Goal: Task Accomplishment & Management: Use online tool/utility

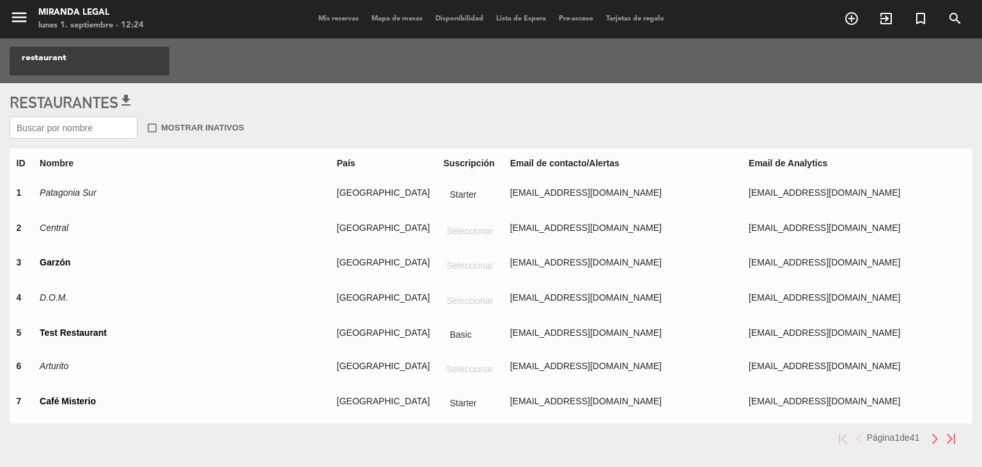
click at [68, 131] on input "text" at bounding box center [74, 127] width 128 height 22
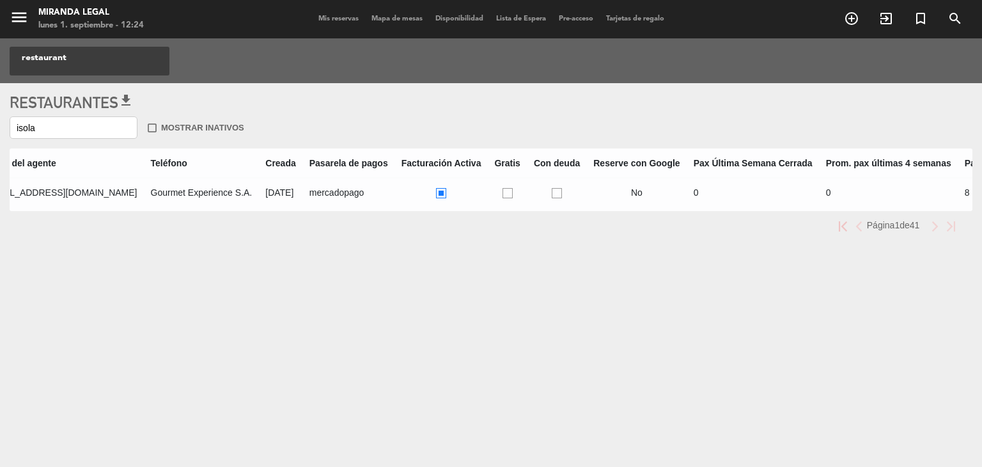
scroll to position [0, 1005]
click at [555, 194] on ins at bounding box center [560, 193] width 10 height 11
click at [560, 194] on input "radio" at bounding box center [564, 192] width 8 height 8
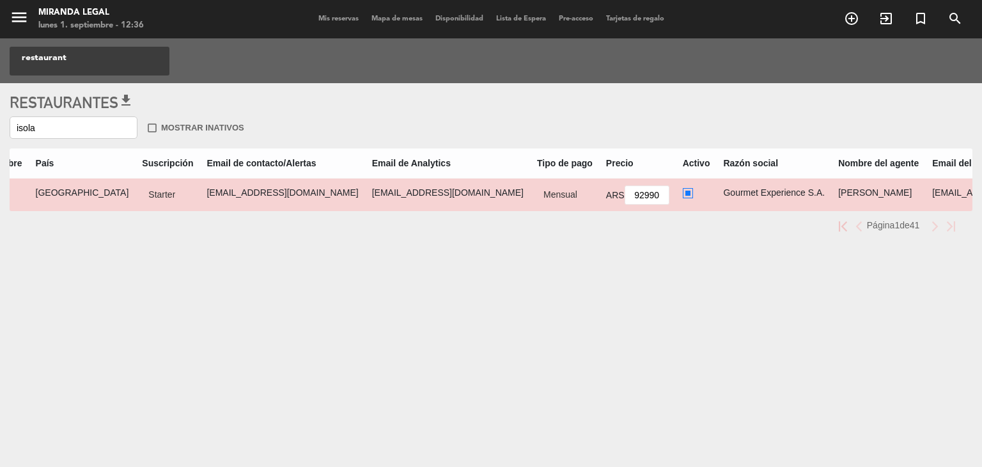
scroll to position [0, 0]
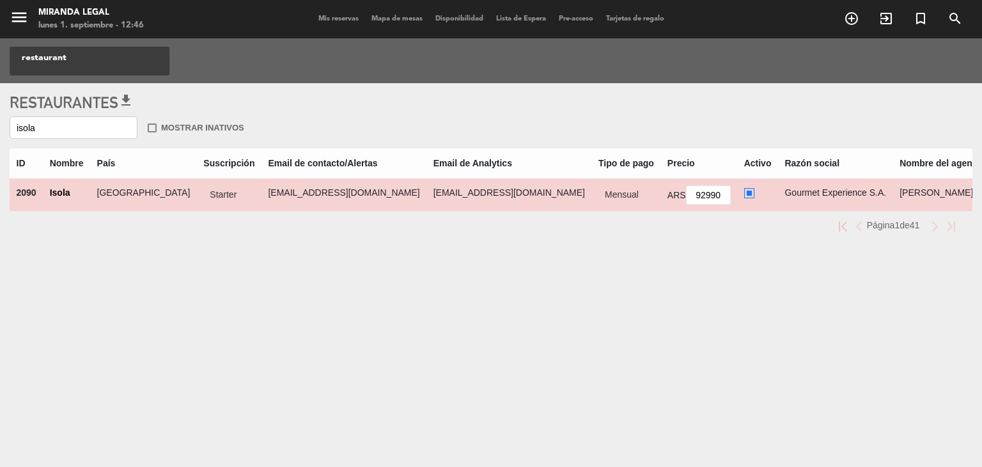
drag, startPoint x: 89, startPoint y: 129, endPoint x: 0, endPoint y: 133, distance: 89.0
click at [0, 133] on div "Restaurantes get_app isola check_box_outline_blank Mostrar inativos ID Nombre P…" at bounding box center [491, 171] width 982 height 177
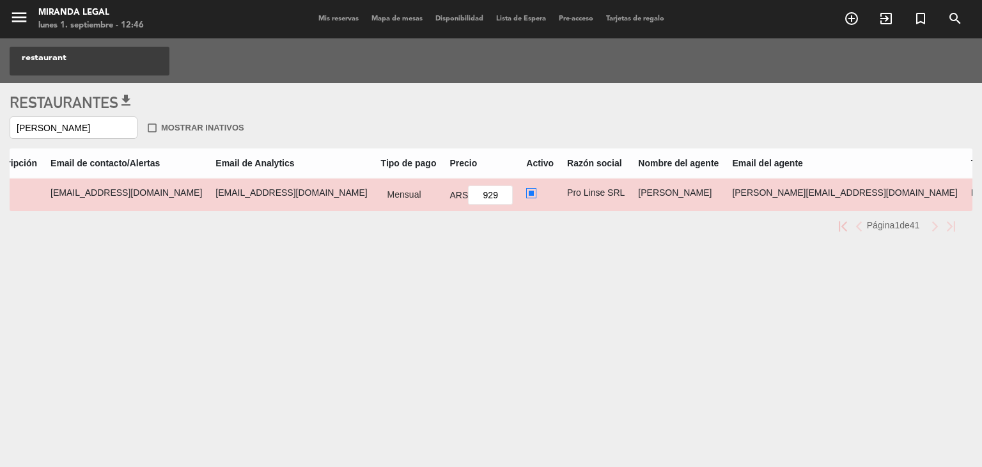
scroll to position [0, 243]
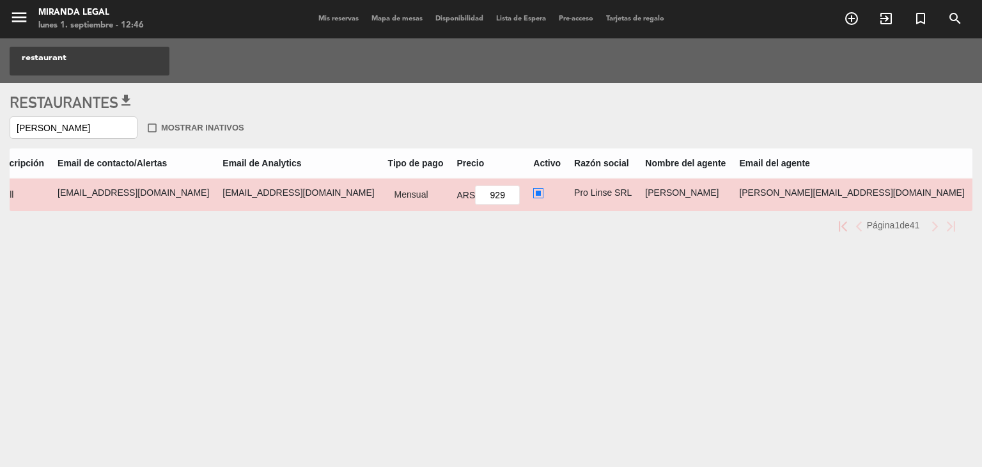
type input "[PERSON_NAME]"
click at [475, 190] on input "929" at bounding box center [497, 194] width 45 height 19
type input "92900"
click at [424, 256] on div "Restaurantes get_app [PERSON_NAME] check_box_outline_blank Mostrar inativos ID …" at bounding box center [491, 171] width 982 height 177
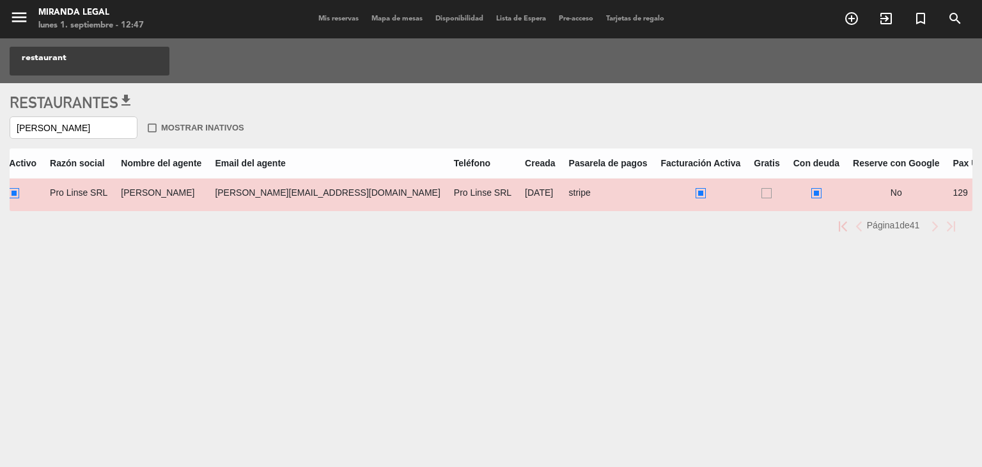
scroll to position [0, 774]
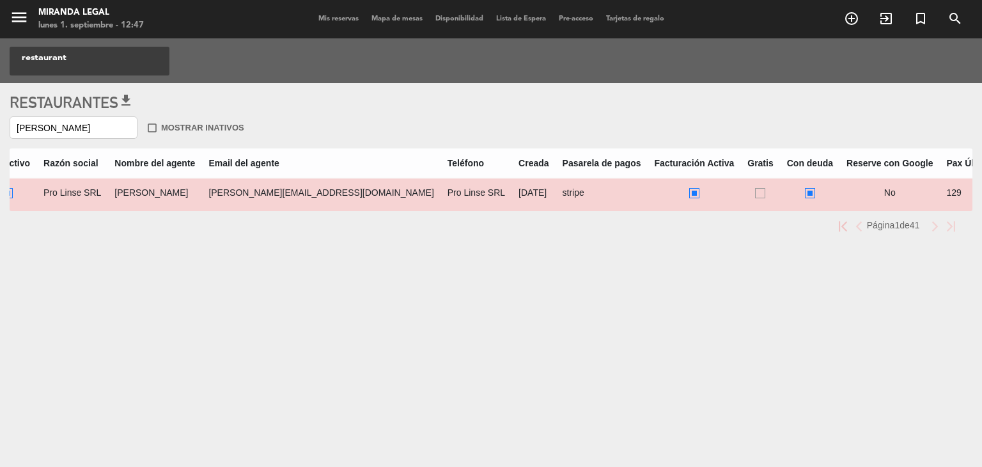
click at [805, 191] on ins at bounding box center [810, 193] width 10 height 11
click at [810, 191] on input "radio" at bounding box center [814, 192] width 8 height 8
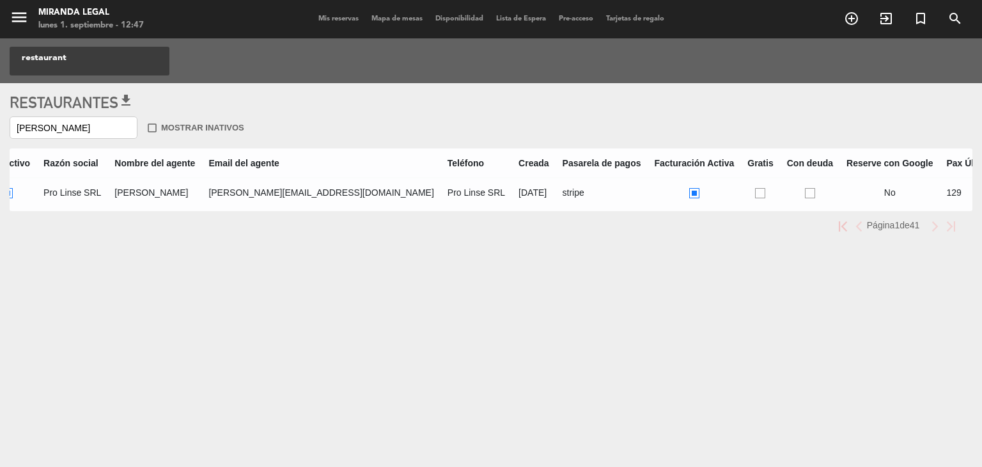
click at [805, 191] on ins at bounding box center [810, 193] width 10 height 11
click at [810, 191] on input "radio" at bounding box center [814, 192] width 8 height 8
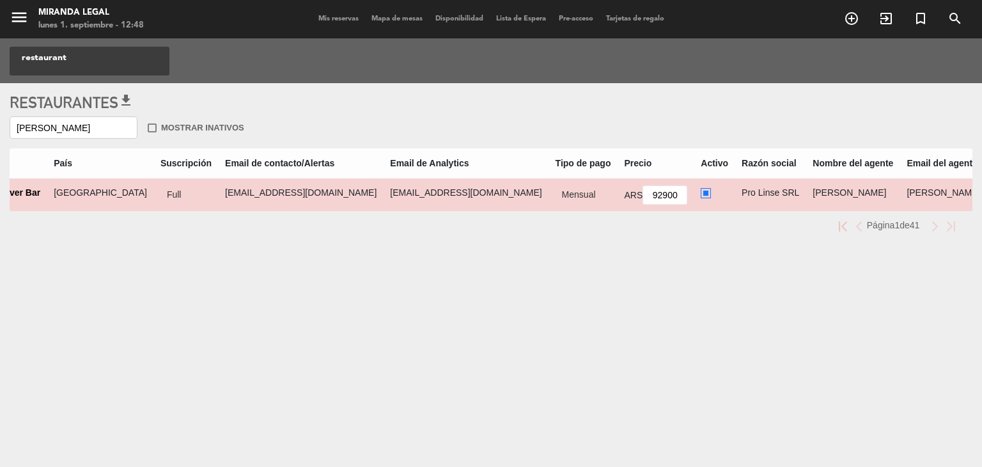
scroll to position [0, 0]
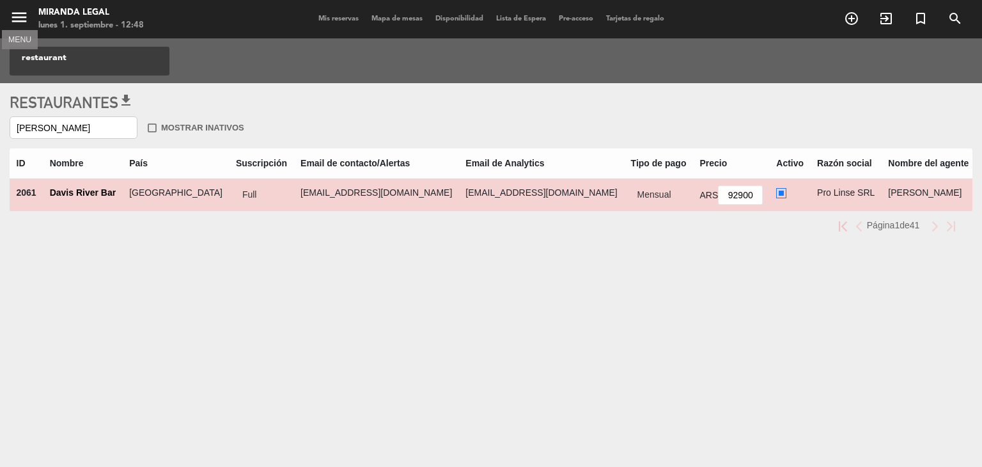
click at [18, 17] on icon "menu" at bounding box center [19, 17] width 19 height 19
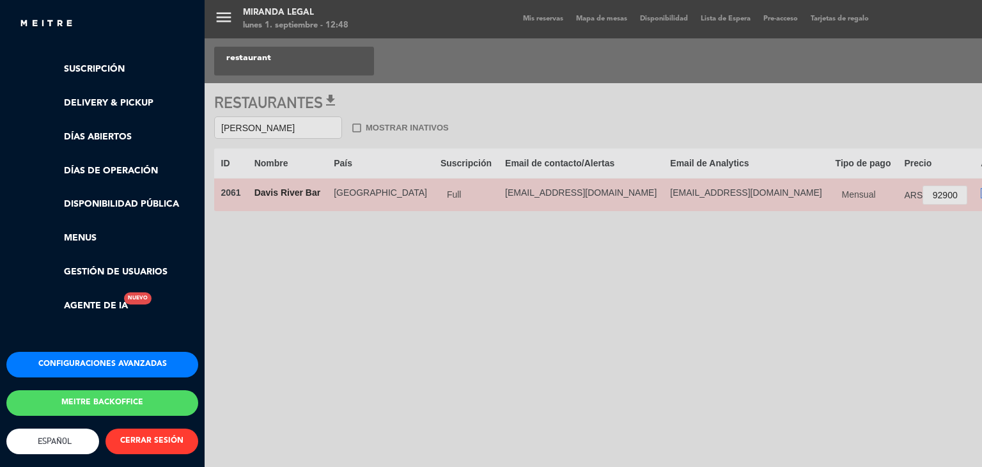
scroll to position [263, 0]
click at [109, 392] on button "Meitre backoffice" at bounding box center [102, 403] width 192 height 26
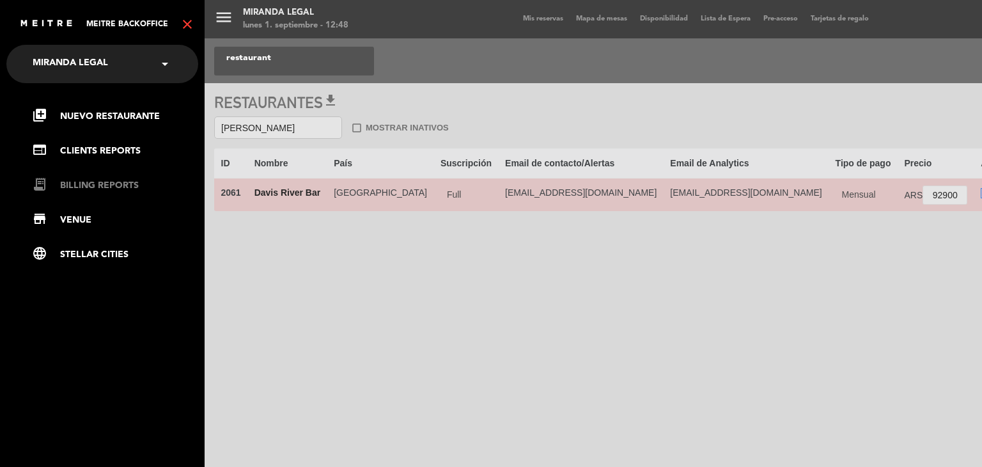
click at [94, 187] on link "receipt_long BILLING REPORTS" at bounding box center [115, 185] width 166 height 15
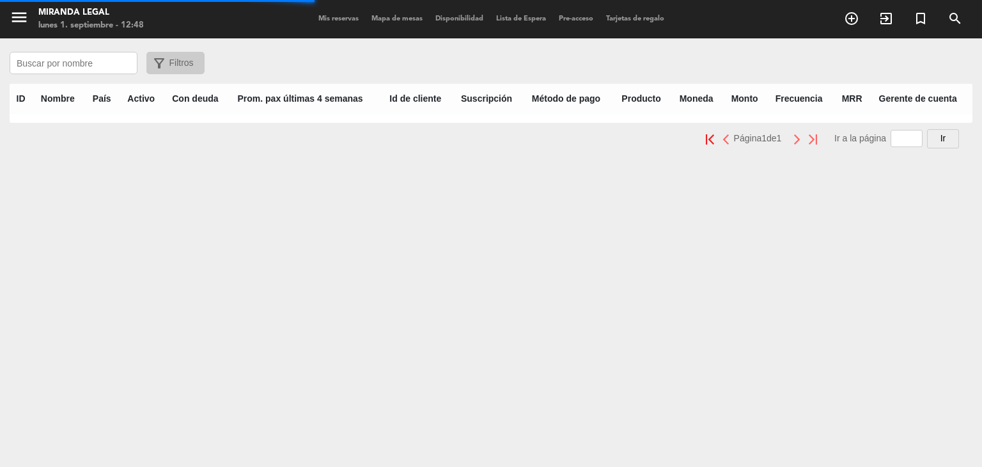
click at [91, 67] on input "text" at bounding box center [74, 63] width 128 height 22
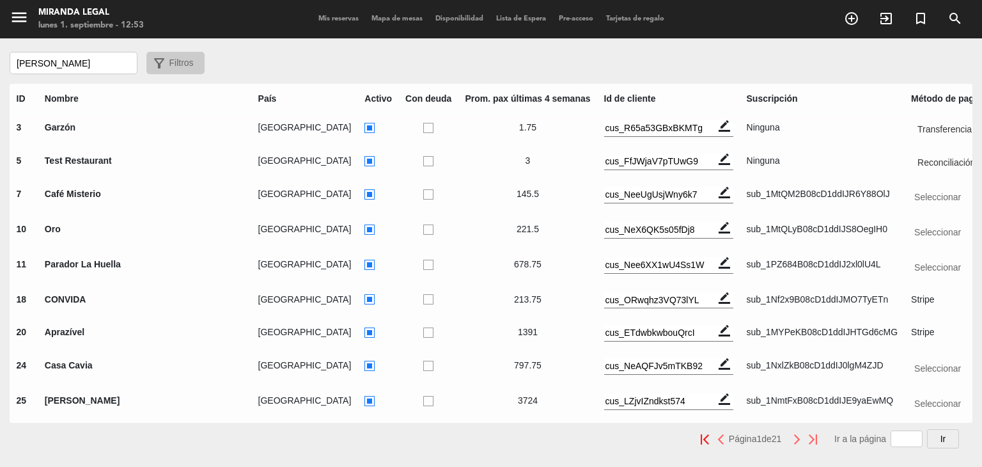
drag, startPoint x: 67, startPoint y: 63, endPoint x: 0, endPoint y: 63, distance: 67.2
click at [0, 63] on div "[PERSON_NAME] filter_alt Filtros" at bounding box center [491, 63] width 982 height 22
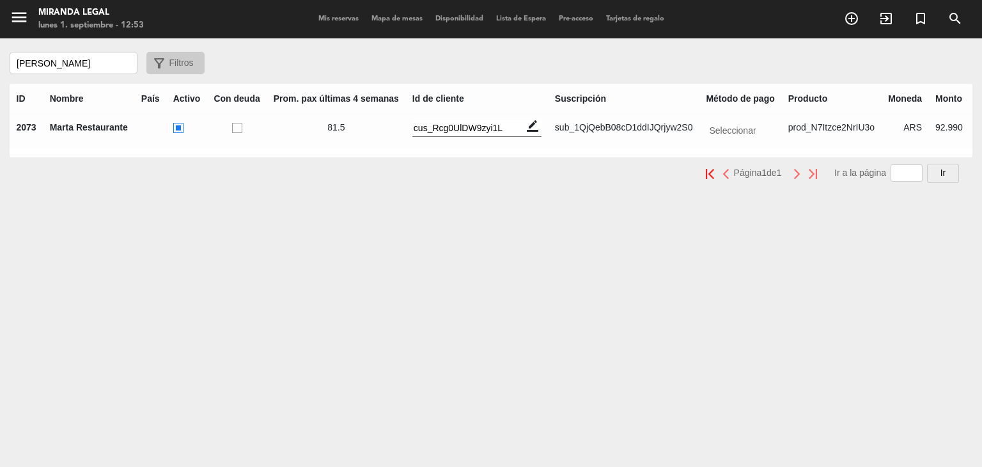
click at [235, 123] on ins at bounding box center [237, 128] width 10 height 11
click at [237, 123] on input "radio" at bounding box center [241, 127] width 8 height 8
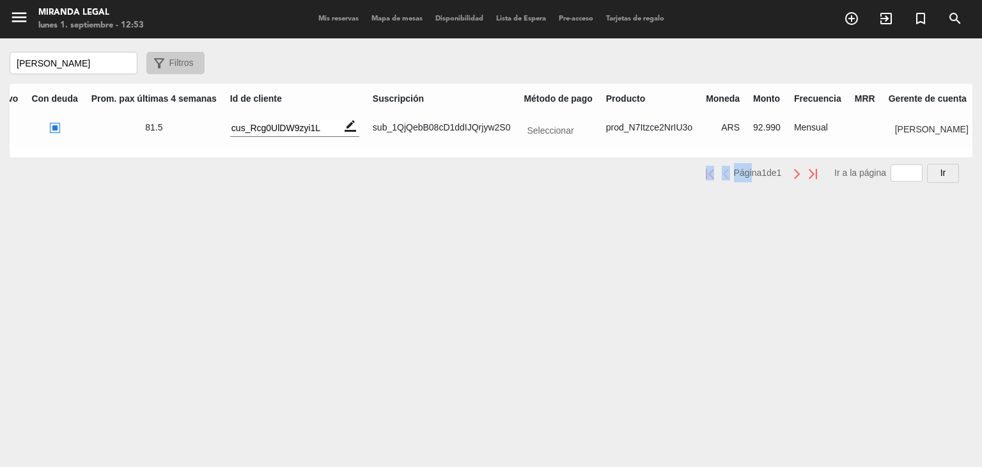
drag, startPoint x: 730, startPoint y: 168, endPoint x: 551, endPoint y: 157, distance: 180.0
click at [551, 157] on div "ID Nombre País Activo Con deuda Prom. pax últimas 4 semanas Id de cliente Suscr…" at bounding box center [491, 128] width 982 height 109
drag, startPoint x: 120, startPoint y: 58, endPoint x: 0, endPoint y: 77, distance: 121.2
click at [0, 77] on div "menu Miranda Legal [DATE] 1. septiembre - 13:00 Mis reservas Mapa de mesas Disp…" at bounding box center [491, 233] width 982 height 467
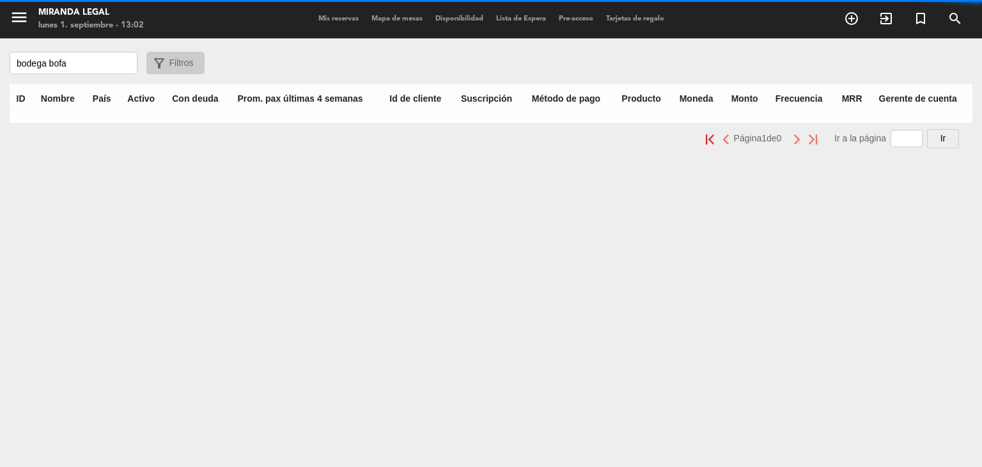
scroll to position [0, 0]
type input "bodega"
